Goal: Information Seeking & Learning: Learn about a topic

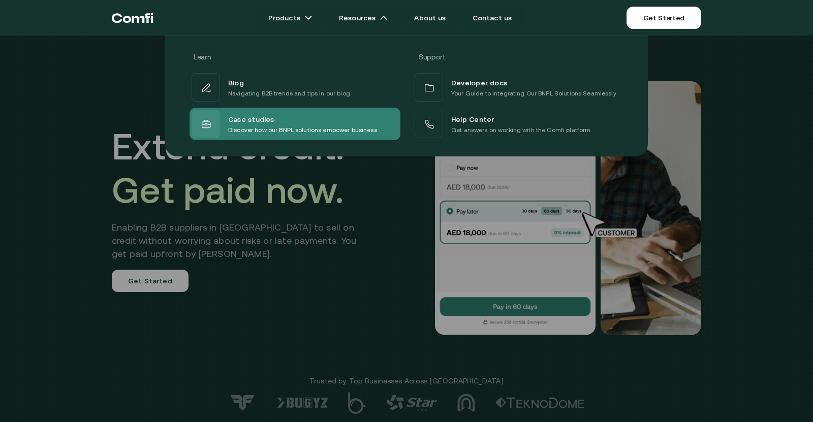
drag, startPoint x: 260, startPoint y: 119, endPoint x: 261, endPoint y: 125, distance: 5.7
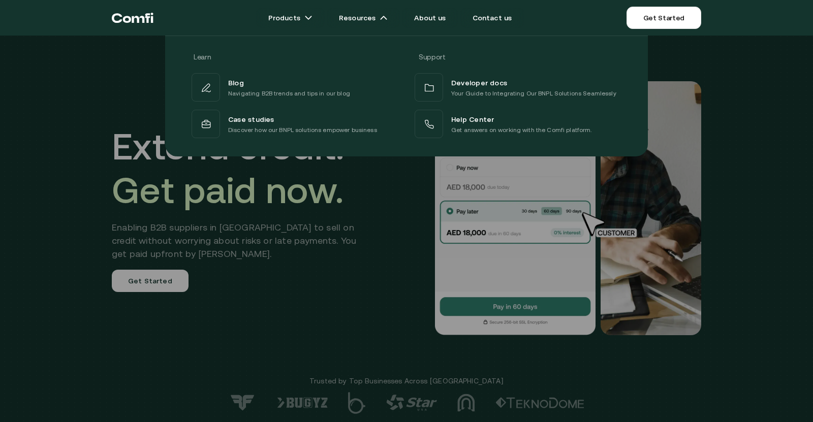
click at [323, 341] on div at bounding box center [406, 247] width 813 height 422
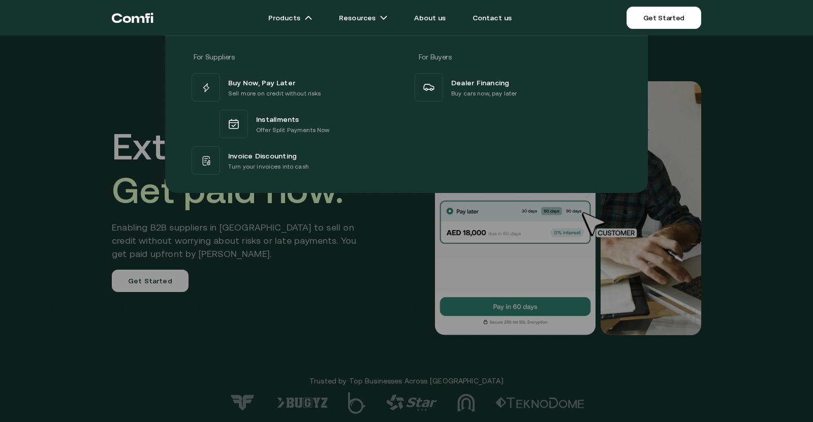
click at [761, 294] on div at bounding box center [406, 247] width 813 height 422
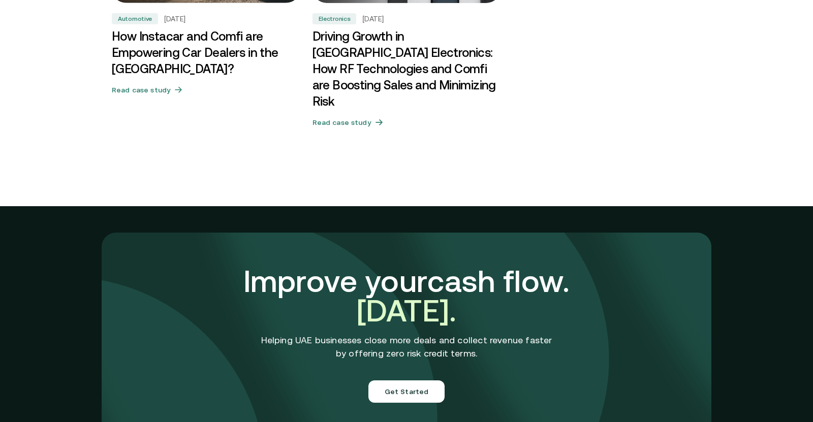
scroll to position [3615, 0]
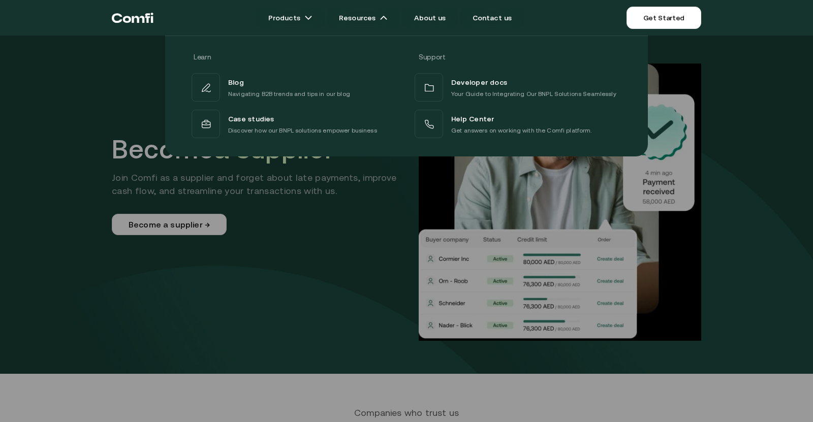
drag, startPoint x: 323, startPoint y: 213, endPoint x: 323, endPoint y: 219, distance: 6.1
click at [323, 216] on div at bounding box center [406, 247] width 813 height 422
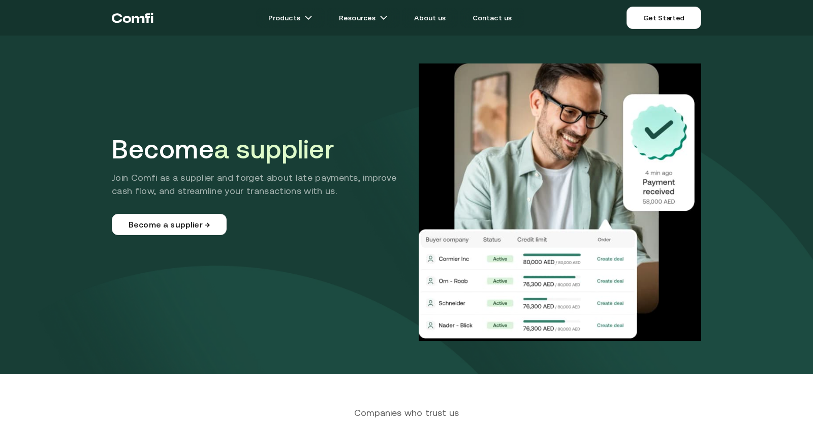
drag, startPoint x: 112, startPoint y: 150, endPoint x: 343, endPoint y: 150, distance: 231.6
click at [343, 150] on h1 "Become a supplier" at bounding box center [261, 149] width 298 height 31
copy h1 "Become a supplier"
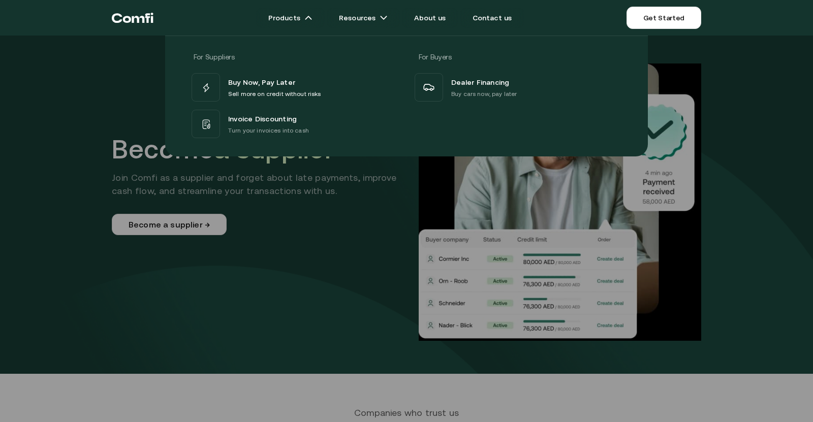
click at [757, 278] on div at bounding box center [406, 247] width 813 height 422
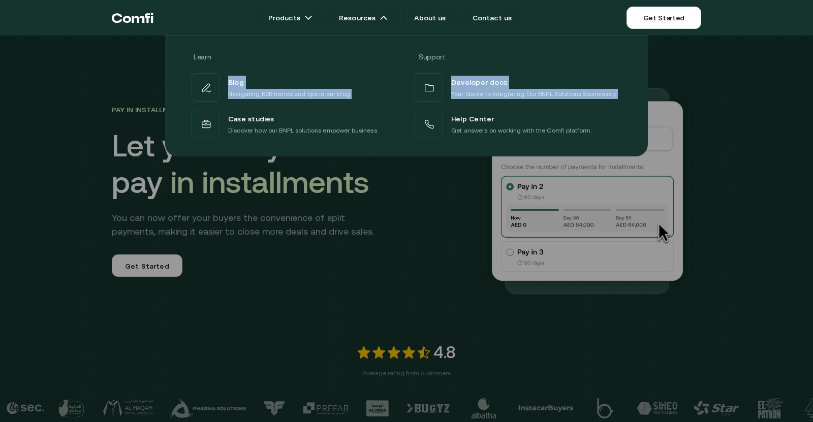
drag, startPoint x: 102, startPoint y: 104, endPoint x: 171, endPoint y: 105, distance: 69.1
click at [171, 105] on div "Learn Support Blog Navigating B2B trends and tips in our blog Developer docs Yo…" at bounding box center [406, 92] width 813 height 129
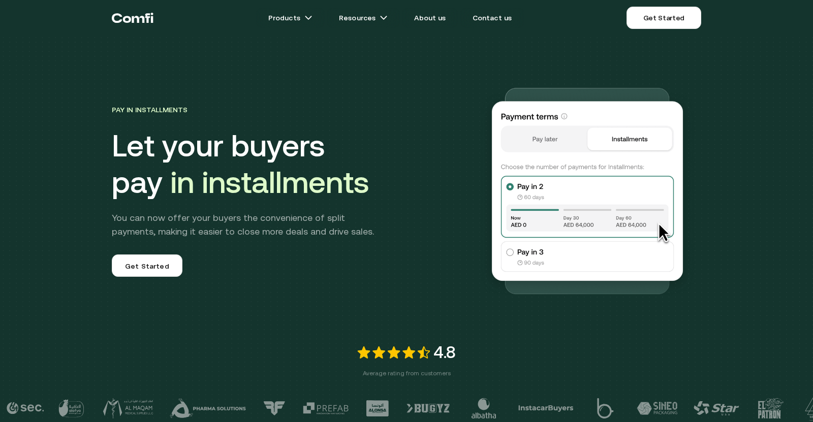
click at [102, 120] on div "Pay in Installments Let your buyers pay in installments You can now offer your …" at bounding box center [407, 170] width 610 height 268
drag, startPoint x: 106, startPoint y: 108, endPoint x: 197, endPoint y: 112, distance: 90.5
click at [197, 112] on div "Pay in Installments Let your buyers pay in installments You can now offer your …" at bounding box center [407, 170] width 610 height 268
copy span "Pay in Installments"
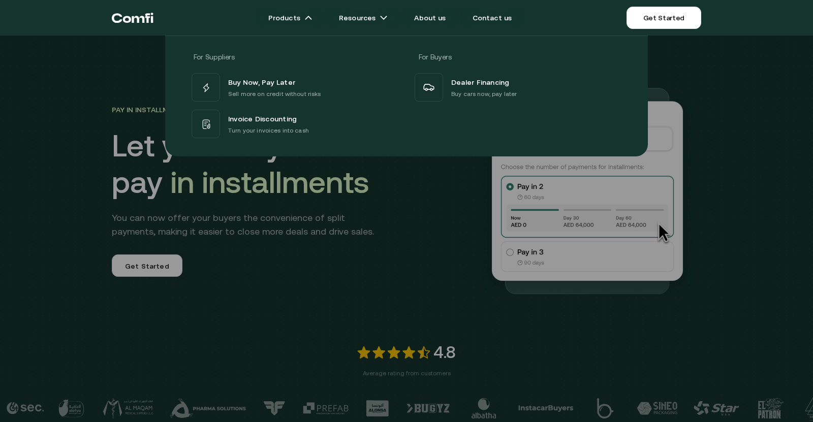
click at [774, 170] on div at bounding box center [406, 247] width 813 height 422
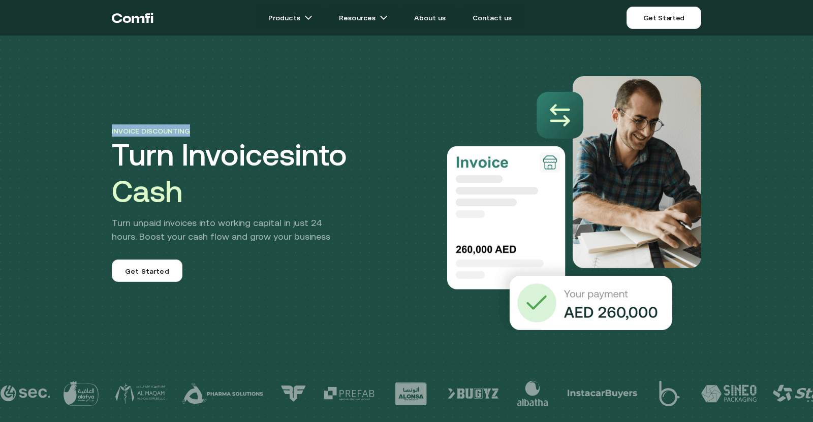
drag, startPoint x: 110, startPoint y: 126, endPoint x: 206, endPoint y: 126, distance: 96.0
click at [206, 126] on div "Invoice discounting Turn Invoices into Cash Turn unpaid invoices into working c…" at bounding box center [407, 183] width 610 height 295
copy span "Invoice discounting"
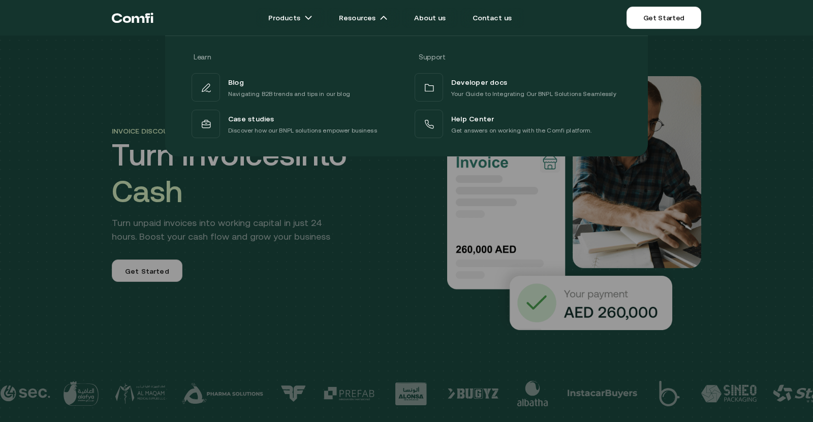
click at [789, 216] on div at bounding box center [406, 247] width 813 height 422
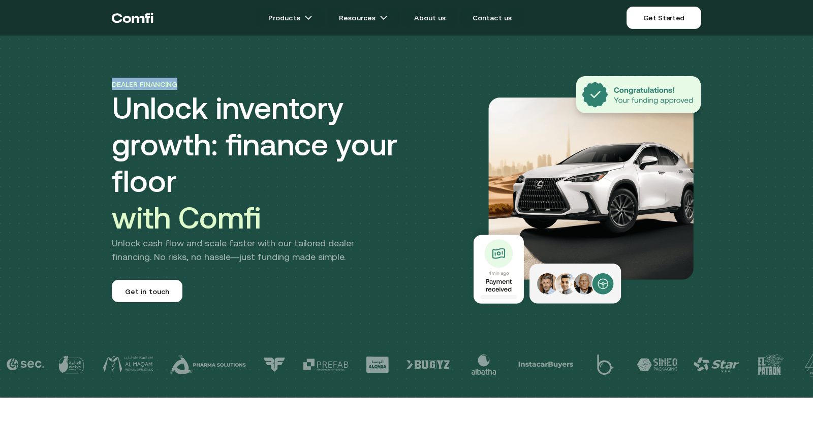
drag, startPoint x: 110, startPoint y: 101, endPoint x: 180, endPoint y: 101, distance: 70.6
click at [180, 101] on div "Dealer financing Unlock inventory growth: finance your floor with Comfi Unlock …" at bounding box center [407, 170] width 610 height 268
copy span "Dealer financing"
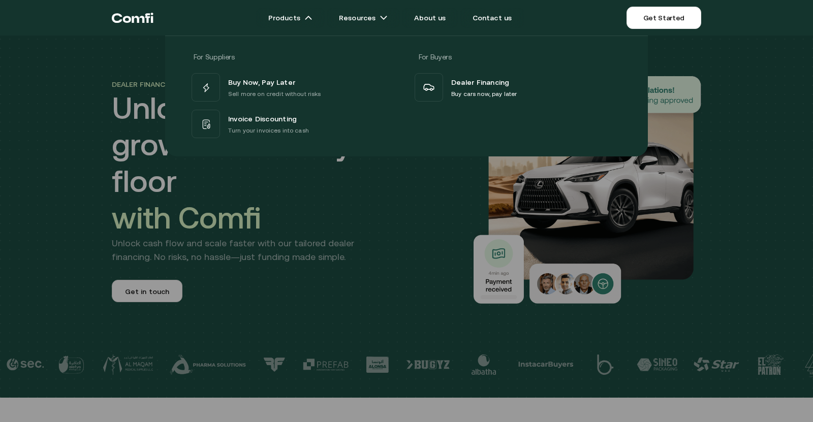
click at [750, 142] on div "For Suppliers For Buyers Buy Now, Pay Later Sell more on credit without risks I…" at bounding box center [406, 92] width 813 height 129
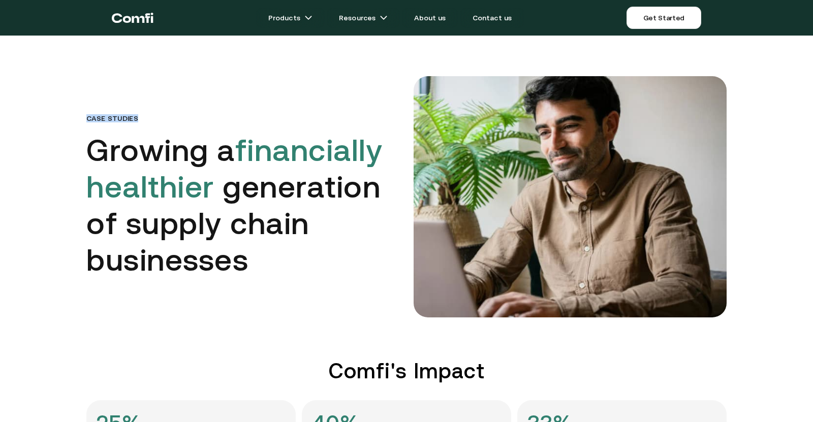
drag, startPoint x: 78, startPoint y: 112, endPoint x: 160, endPoint y: 113, distance: 81.8
click at [160, 113] on div "Case Studies Growing a financially healthier generation of supply chain busines…" at bounding box center [406, 196] width 660 height 241
copy p "Case Studies"
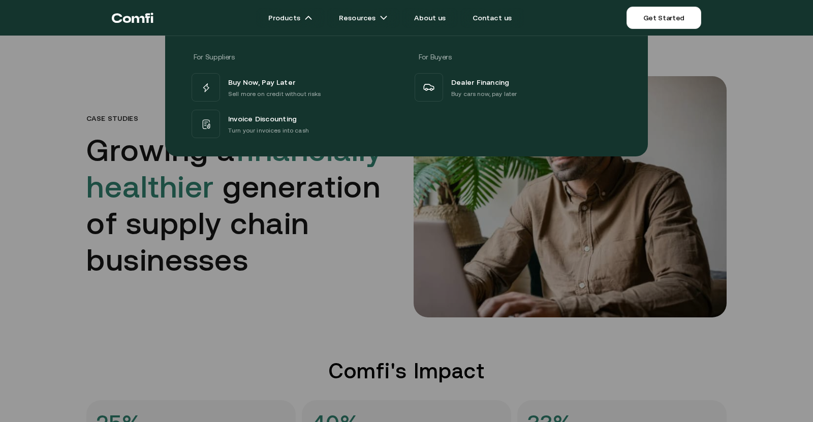
click at [781, 200] on div at bounding box center [406, 247] width 813 height 422
